Goal: Task Accomplishment & Management: Manage account settings

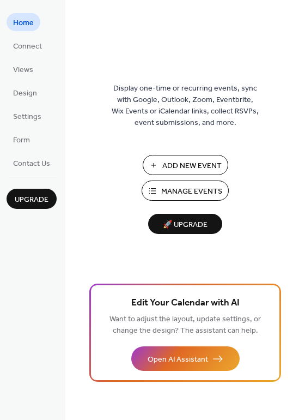
click at [187, 199] on button "Manage Events" at bounding box center [185, 191] width 87 height 20
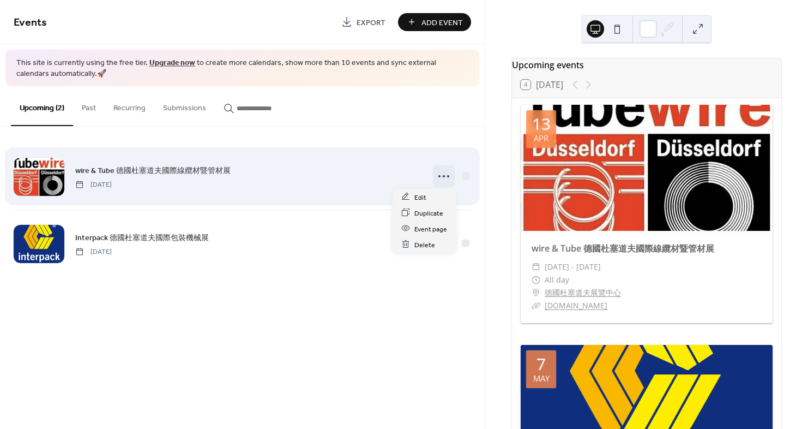
click at [442, 175] on icon at bounding box center [443, 175] width 17 height 17
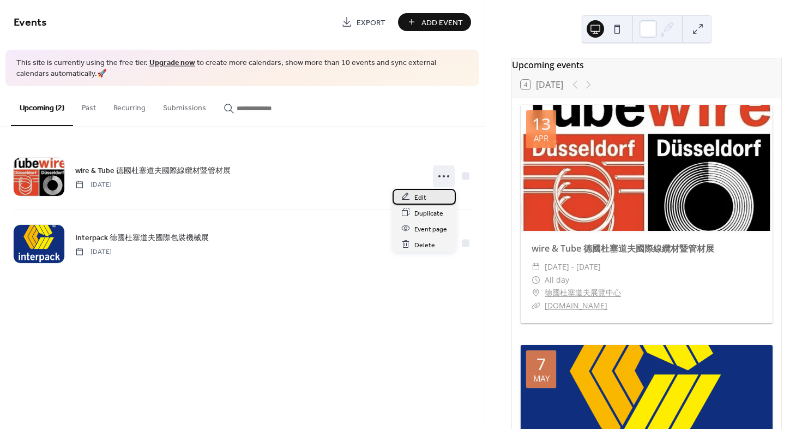
click at [423, 196] on span "Edit" at bounding box center [420, 196] width 12 height 11
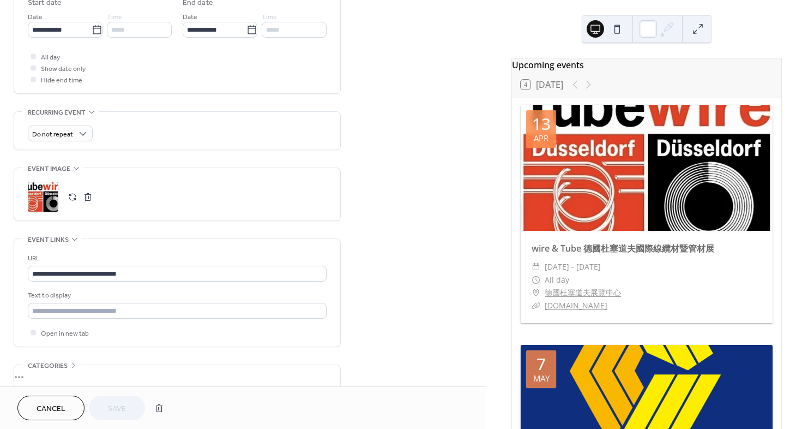
scroll to position [423, 0]
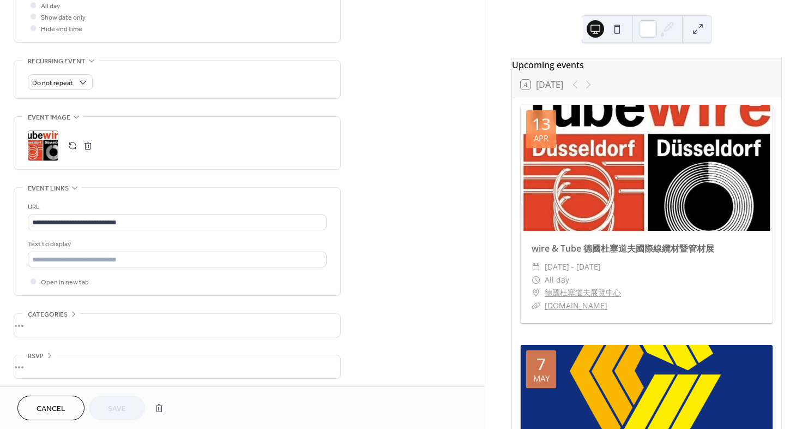
click at [110, 316] on div "•••" at bounding box center [177, 325] width 326 height 23
click at [110, 316] on div "No categories added yet. Add Category 🔒" at bounding box center [177, 348] width 299 height 68
click at [667, 250] on link "wire & Tube 德國杜塞道夫國際線纜材暨管材展" at bounding box center [623, 248] width 183 height 12
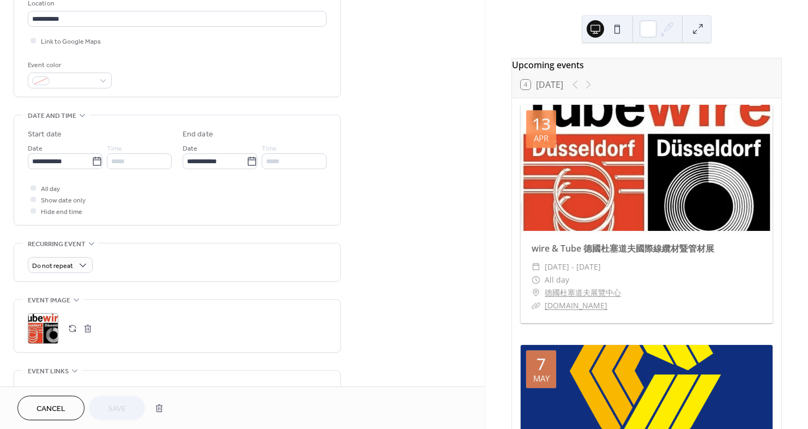
scroll to position [242, 0]
